Goal: Task Accomplishment & Management: Manage account settings

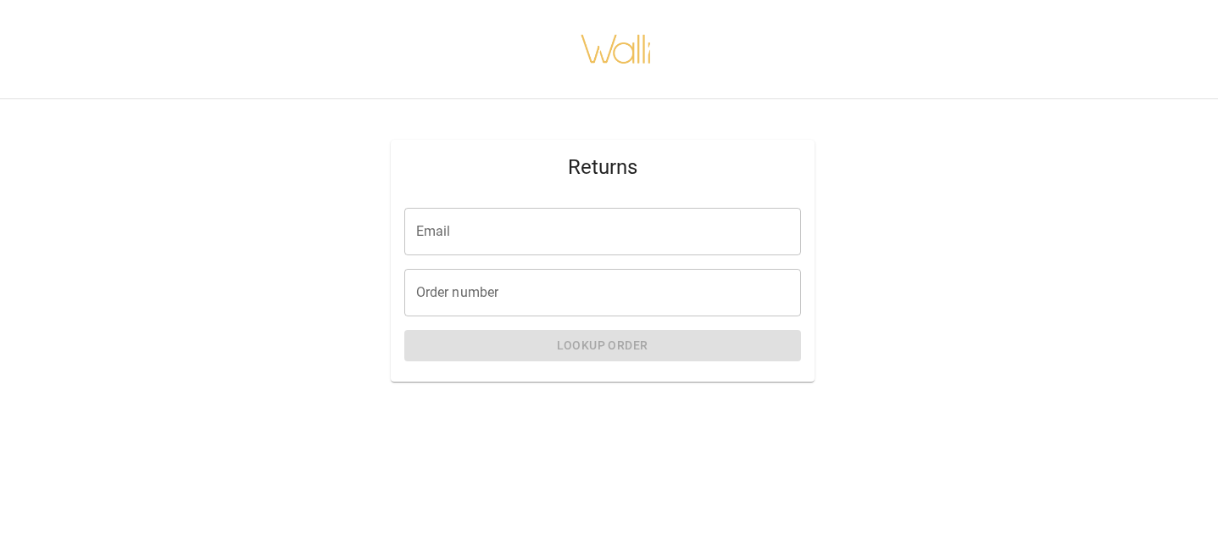
click at [640, 203] on div "Email Email Order number Order number Lookup Order" at bounding box center [603, 287] width 424 height 187
click at [628, 227] on input "Email" at bounding box center [602, 231] width 397 height 47
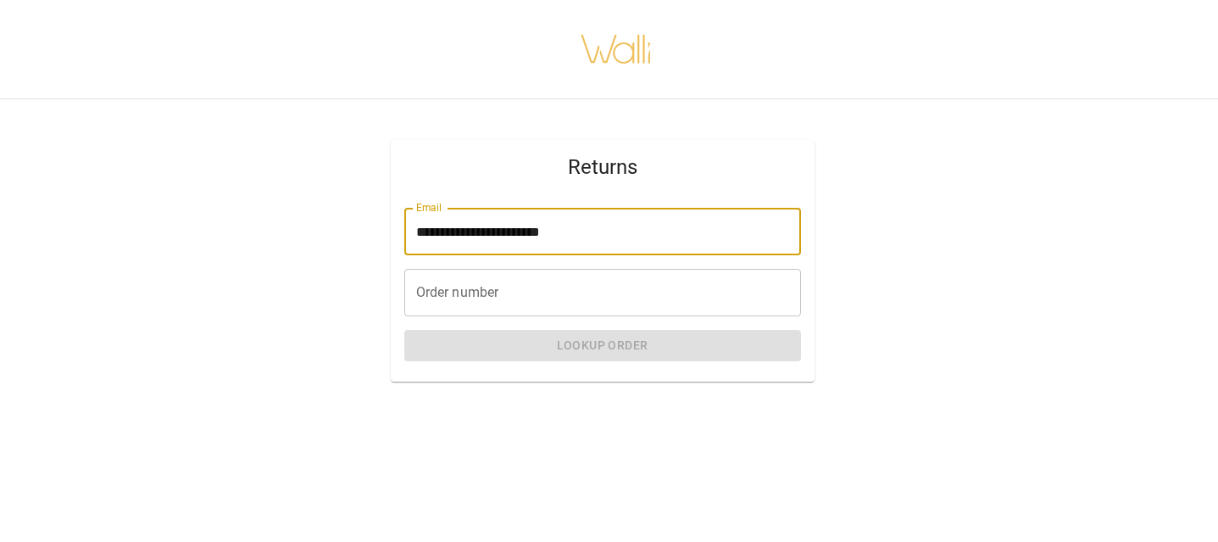
type input "**********"
click at [540, 297] on input "Order number" at bounding box center [602, 292] width 397 height 47
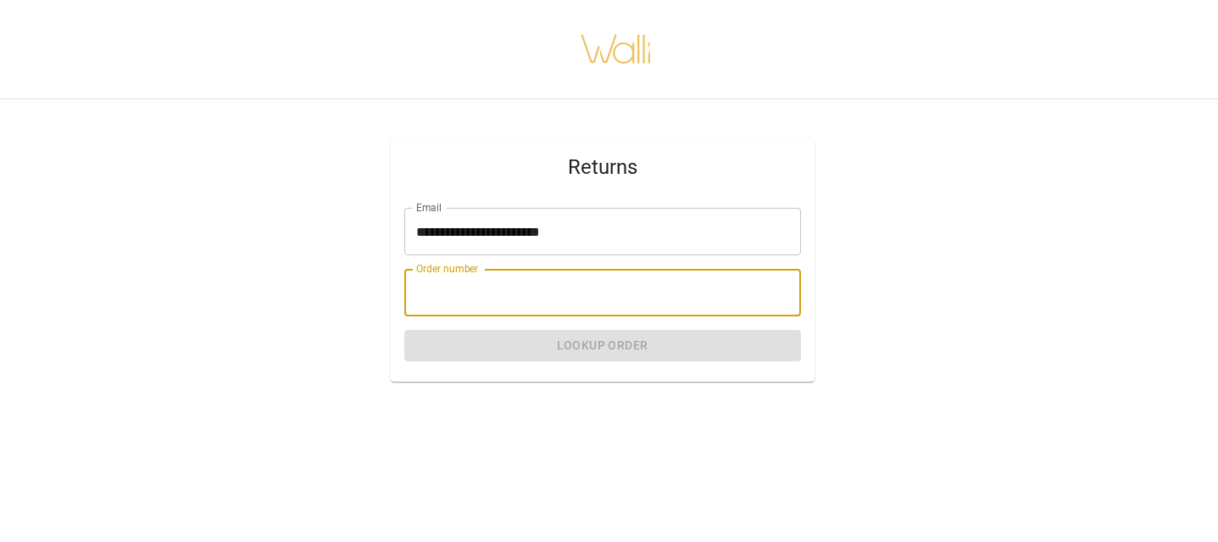
paste input "*******"
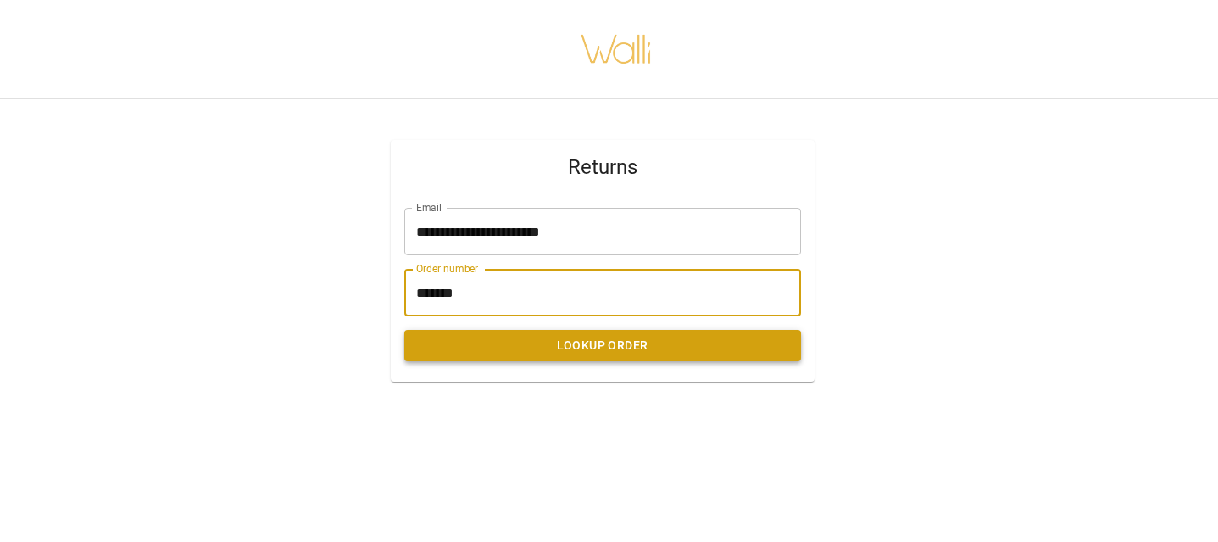
type input "*******"
click at [544, 343] on button "Lookup Order" at bounding box center [602, 345] width 397 height 31
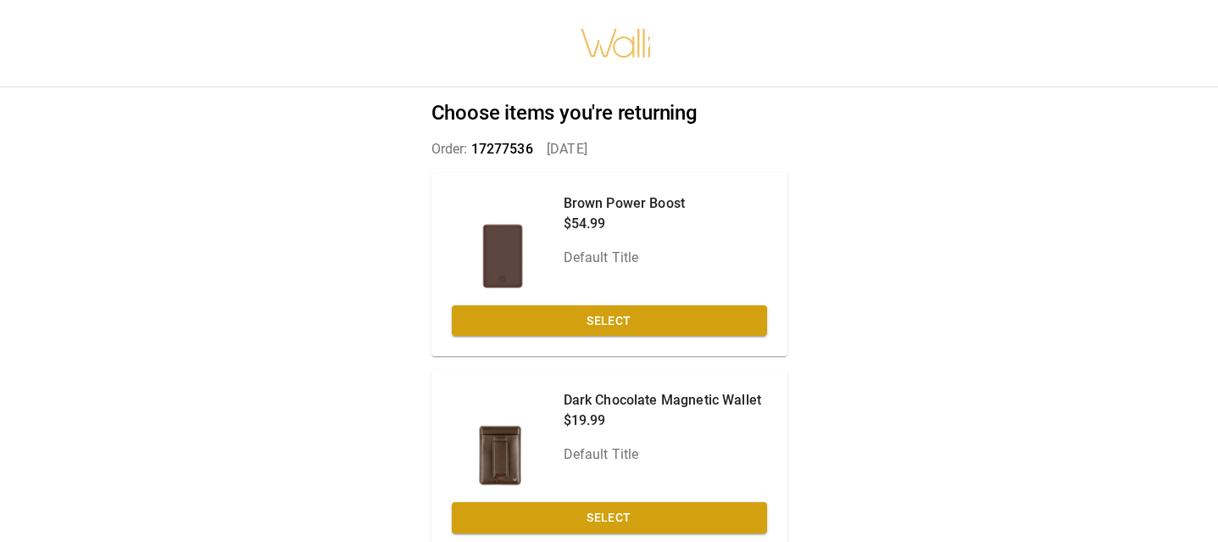
click at [960, 387] on div "Choose items you're returning Order: 17277536   [DATE] Brown Power Boost $54.99…" at bounding box center [609, 271] width 1218 height 542
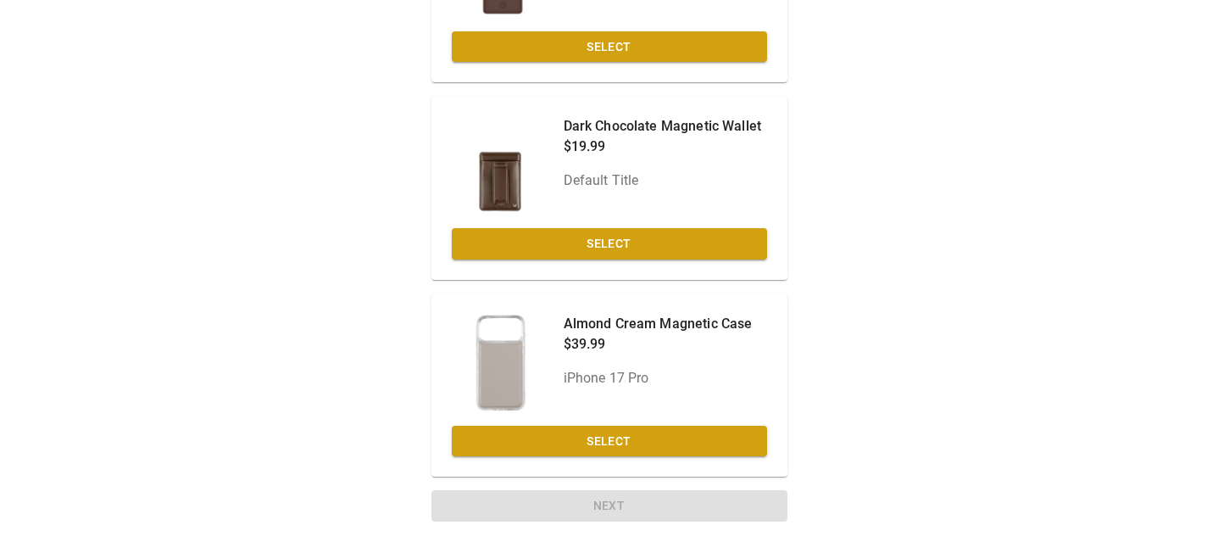
scroll to position [271, 0]
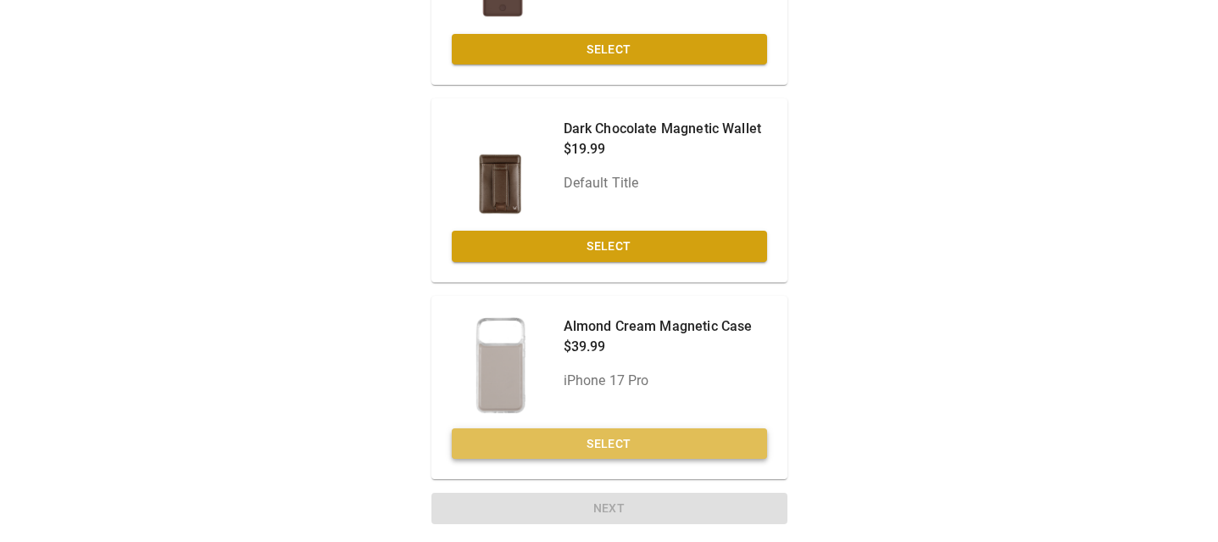
click at [595, 444] on button "Select" at bounding box center [609, 443] width 315 height 31
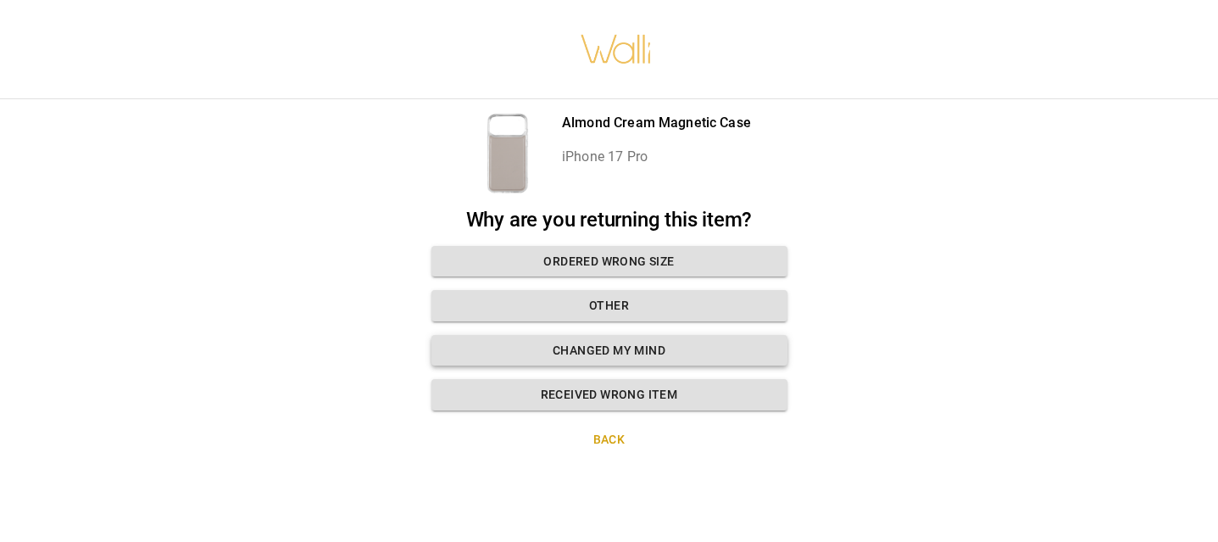
click at [671, 348] on button "Changed my mind" at bounding box center [609, 350] width 356 height 31
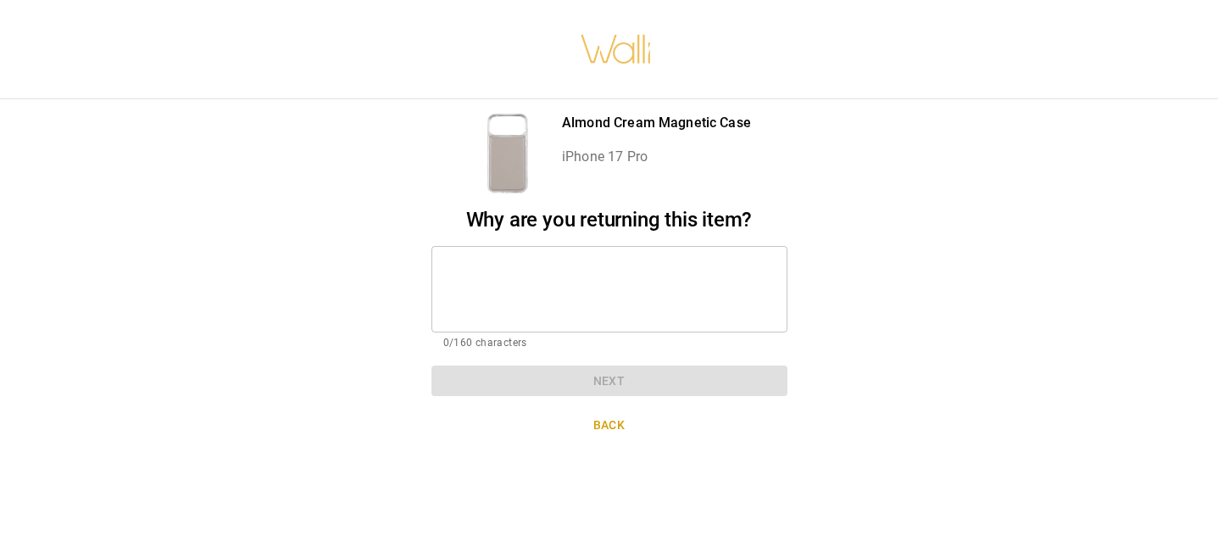
click at [633, 294] on textarea at bounding box center [609, 288] width 332 height 58
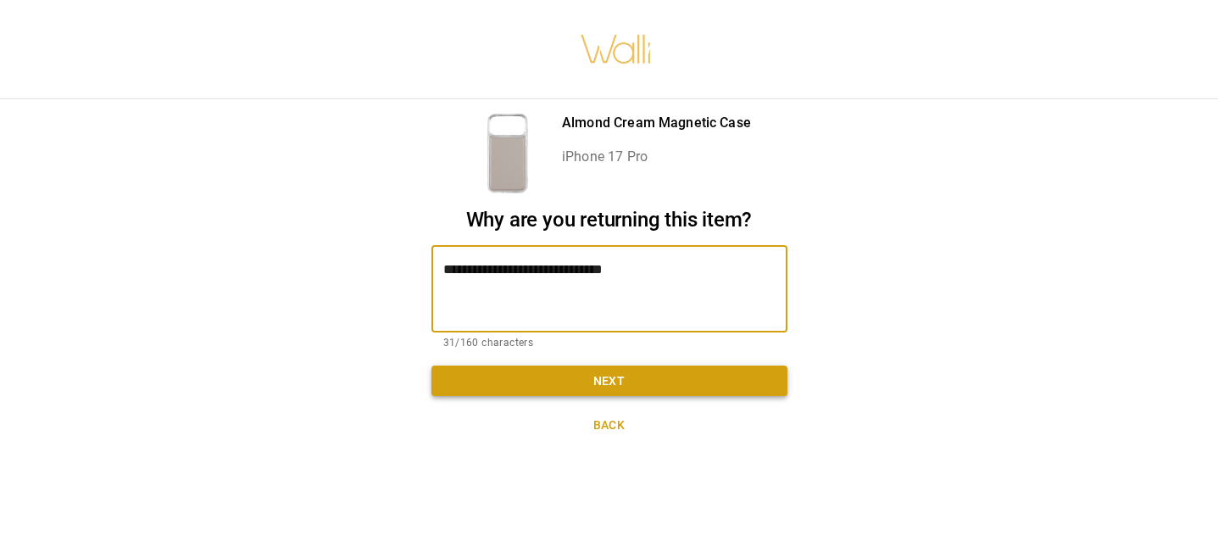
type textarea "**********"
click at [629, 382] on button "Next" at bounding box center [609, 380] width 356 height 31
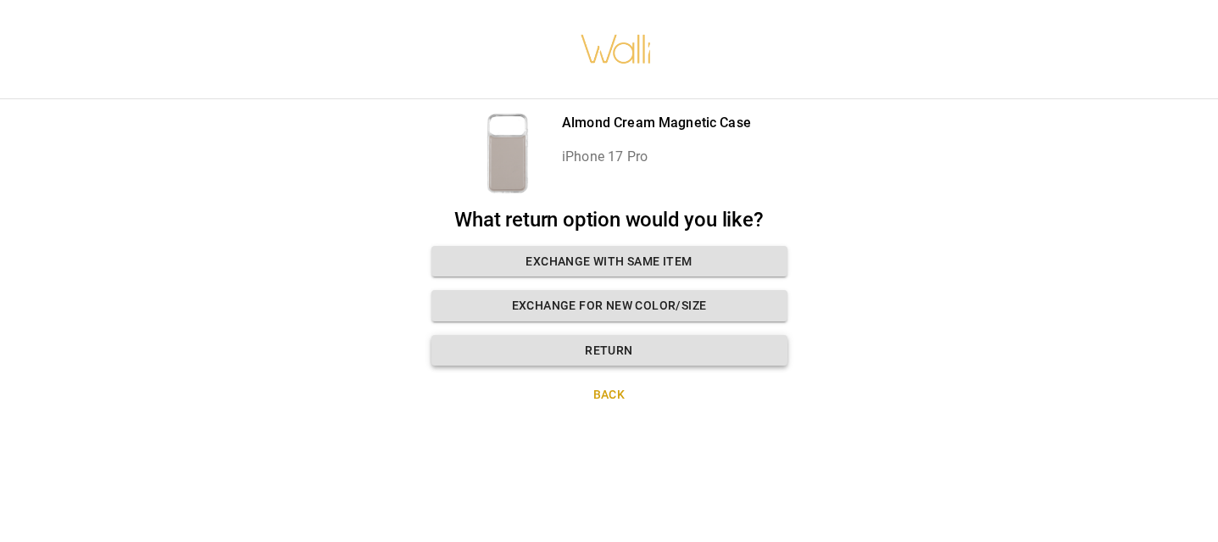
click at [627, 348] on button "Return" at bounding box center [609, 350] width 356 height 31
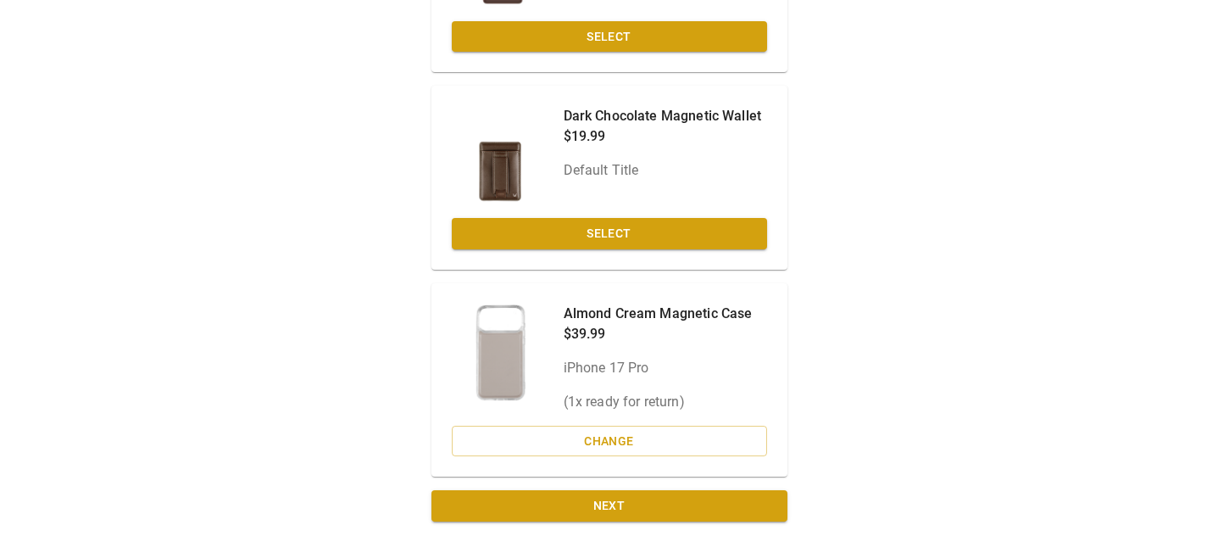
scroll to position [281, 0]
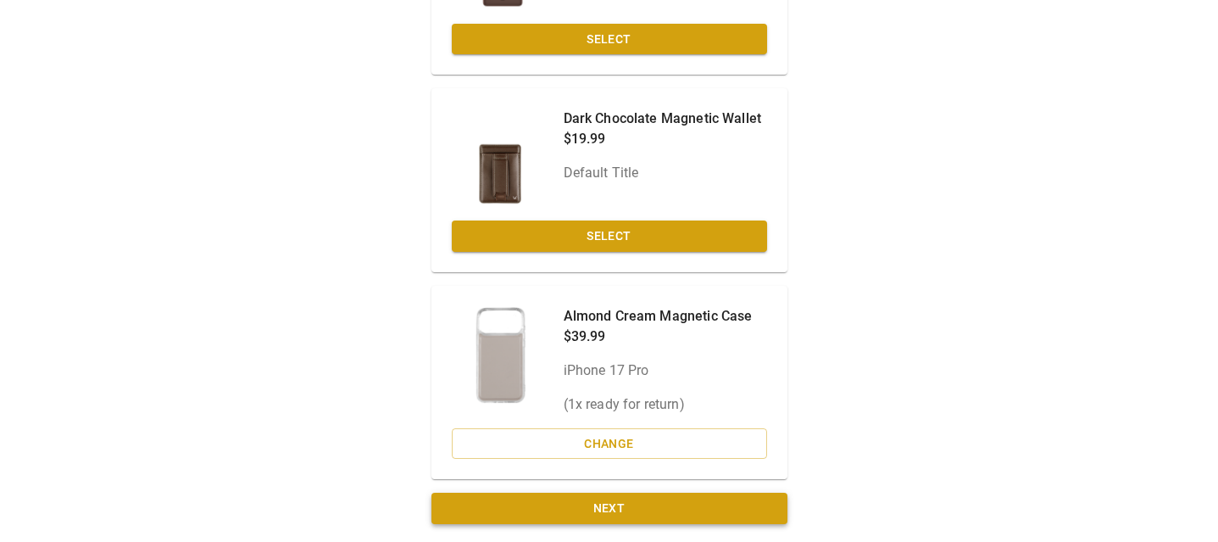
click at [637, 510] on button "Next" at bounding box center [609, 507] width 356 height 31
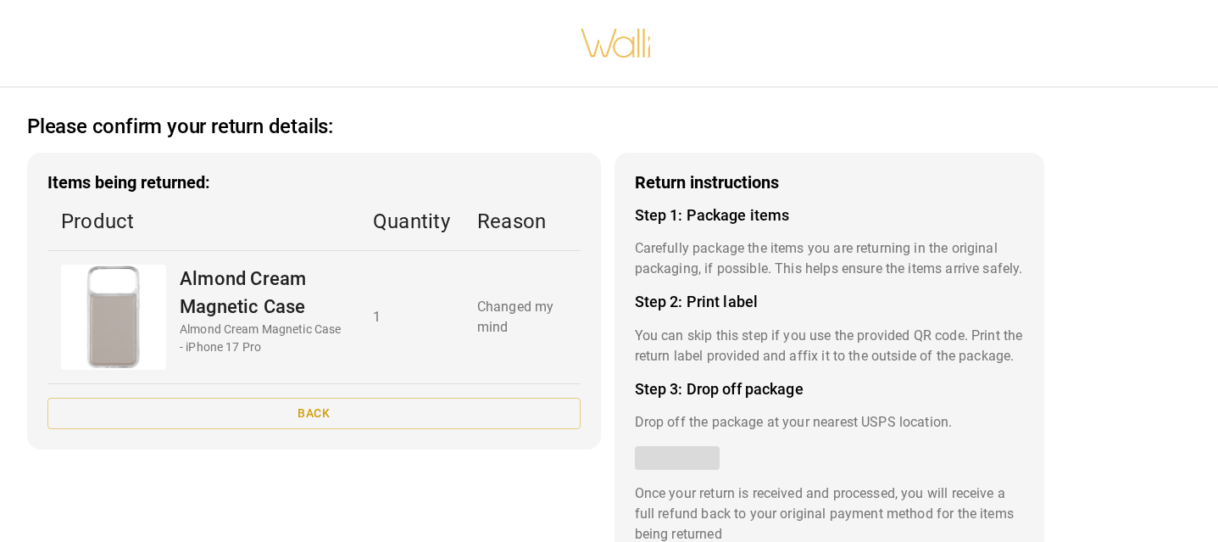
scroll to position [0, 0]
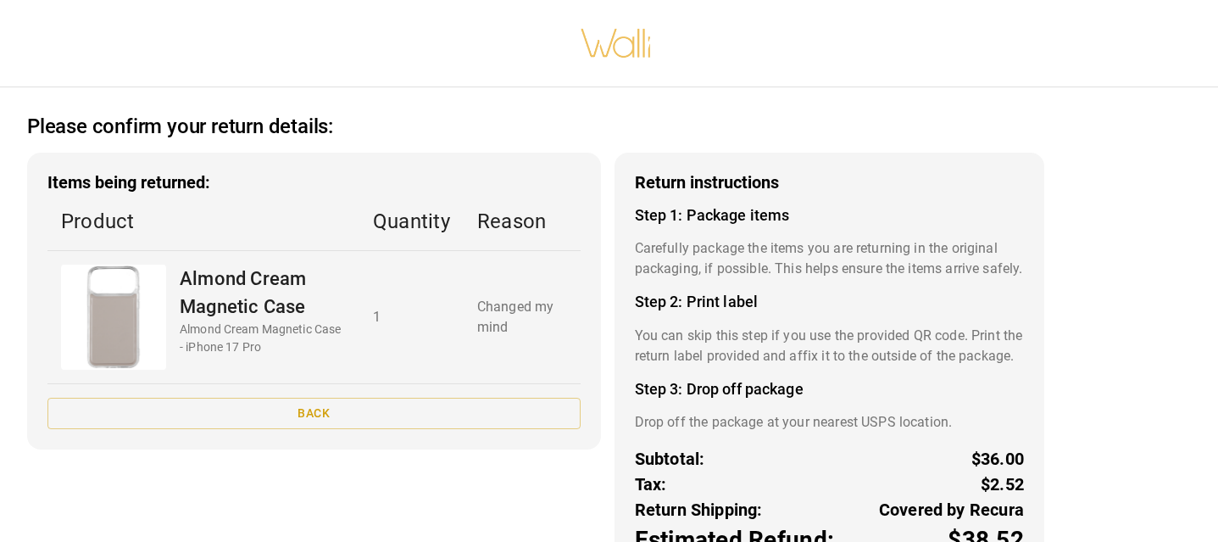
click at [996, 366] on p "You can skip this step if you use the provided QR code. Print the return label …" at bounding box center [829, 345] width 389 height 41
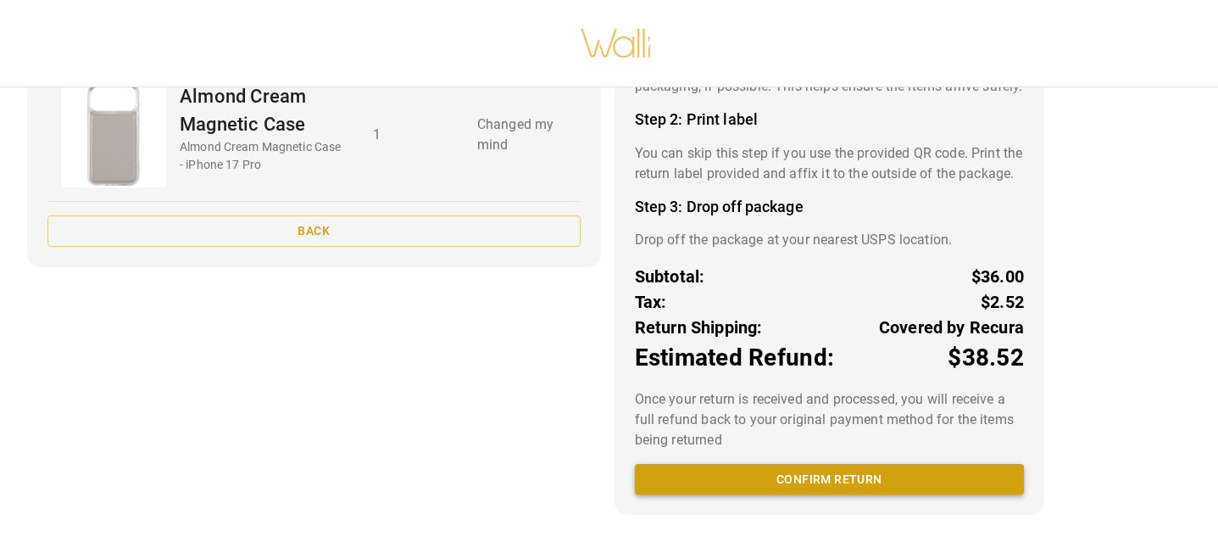
scroll to position [221, 0]
click at [904, 476] on button "Confirm return" at bounding box center [829, 479] width 389 height 31
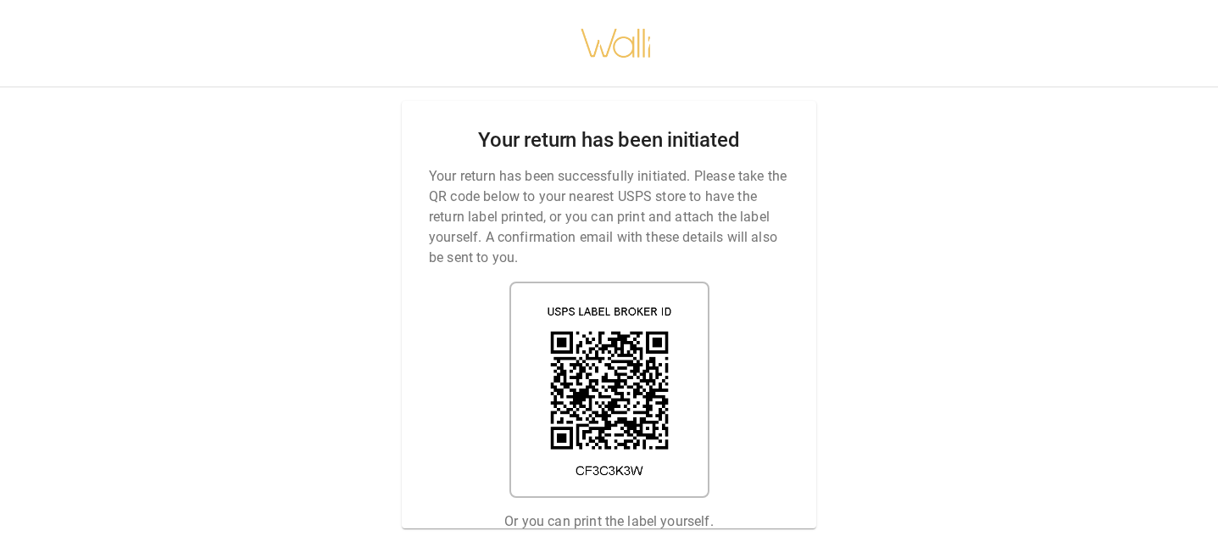
click at [758, 498] on div "Your return has been initiated Your return has been successfully initiated. Ple…" at bounding box center [609, 314] width 414 height 427
click at [1071, 231] on div "Your return has been initiated Your return has been successfully initiated. Ple…" at bounding box center [609, 271] width 1218 height 542
drag, startPoint x: 515, startPoint y: 520, endPoint x: 766, endPoint y: 614, distance: 268.0
click at [766, 541] on html "Your return has been initiated Your return has been successfully initiated. Ple…" at bounding box center [609, 271] width 1218 height 542
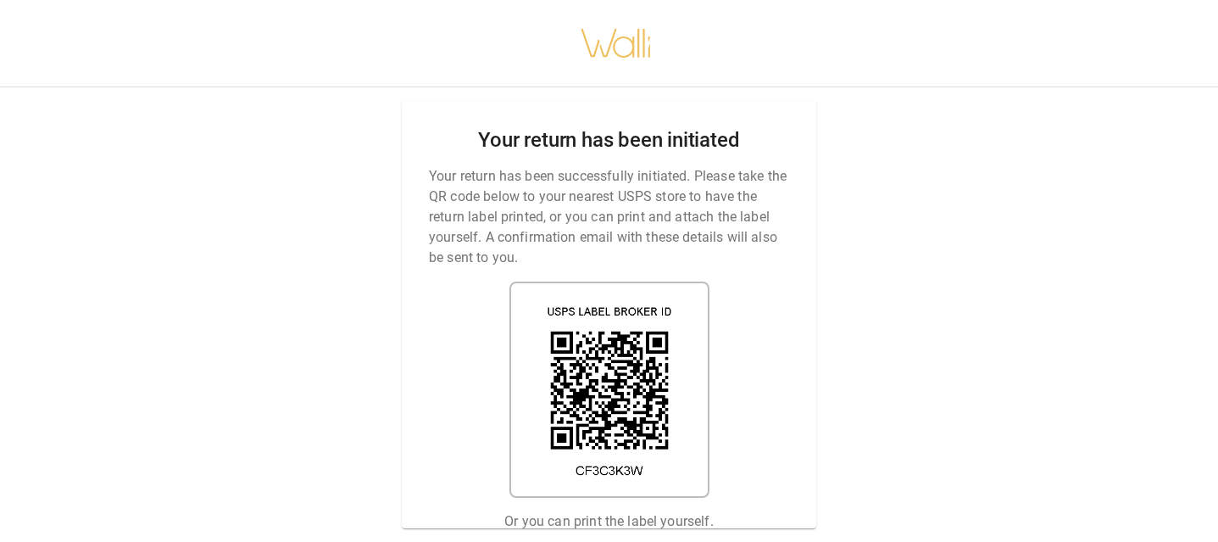
click at [926, 394] on div "Your return has been initiated Your return has been successfully initiated. Ple…" at bounding box center [609, 271] width 1218 height 542
